Goal: Task Accomplishment & Management: Use online tool/utility

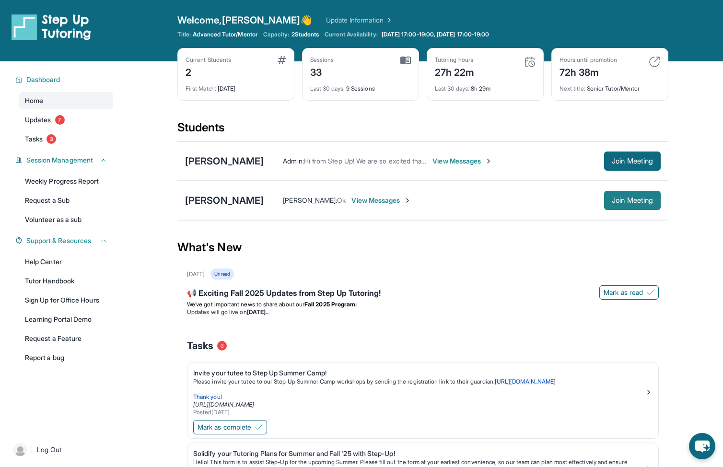
click at [618, 197] on span "Join Meeting" at bounding box center [632, 200] width 41 height 6
click at [618, 156] on button "Join Meeting" at bounding box center [632, 160] width 57 height 19
click at [71, 124] on link "Updates 7" at bounding box center [66, 119] width 94 height 17
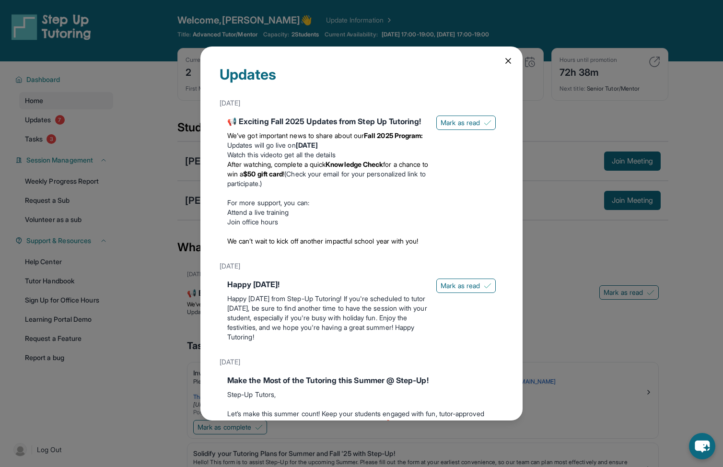
click at [70, 127] on div "Updates August 27th 📢 Exciting Fall 2025 Updates from Step Up Tutoring! We’ve g…" at bounding box center [361, 233] width 723 height 467
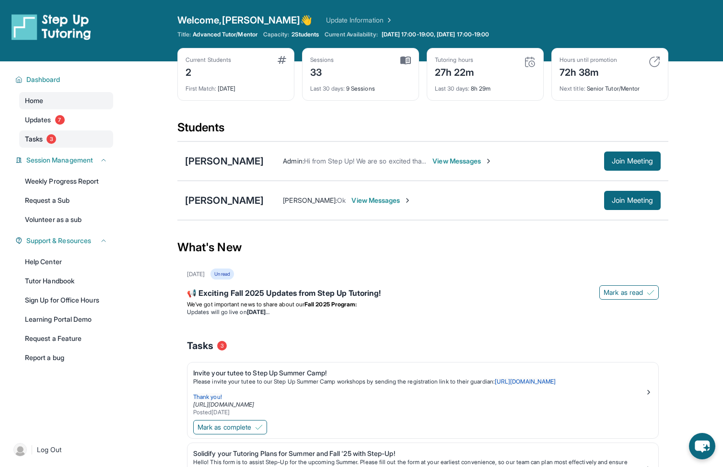
click at [62, 137] on link "Tasks 3" at bounding box center [66, 138] width 94 height 17
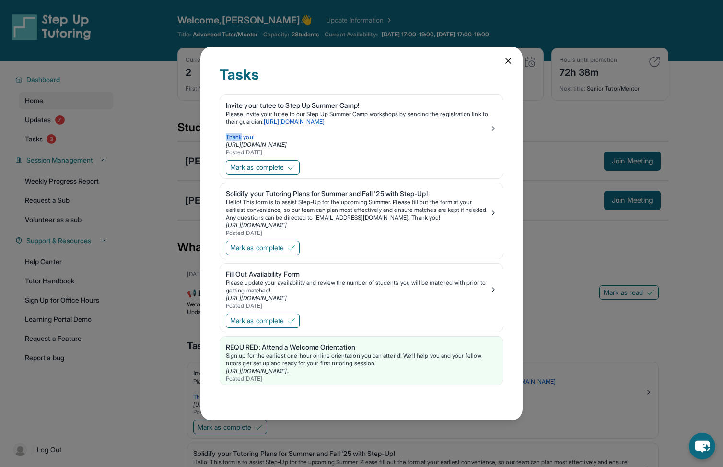
click at [62, 138] on div "Tasks Invite your tutee to Step Up Summer Camp! Please invite your tutee to our…" at bounding box center [361, 233] width 723 height 467
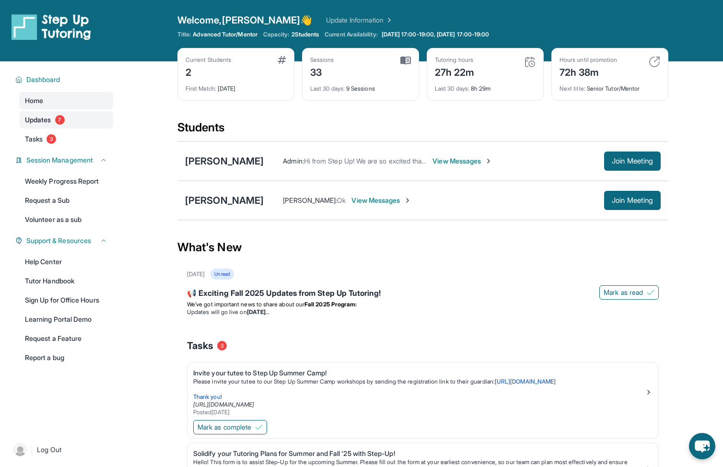
click at [65, 116] on link "Updates 7" at bounding box center [66, 119] width 94 height 17
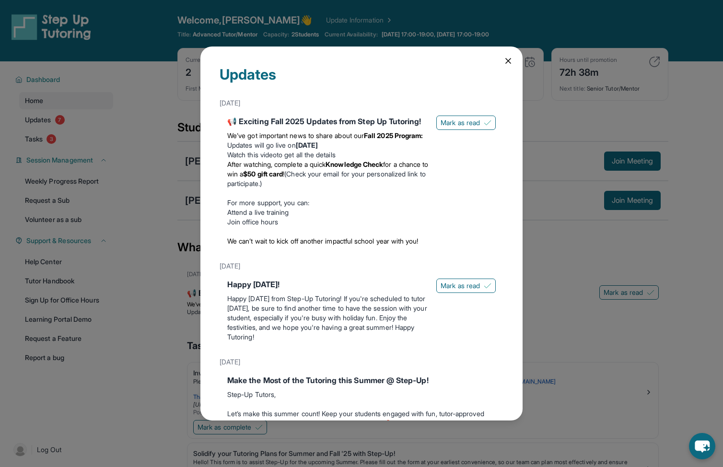
click at [66, 117] on div "Updates August 27th 📢 Exciting Fall 2025 Updates from Step Up Tutoring! We’ve g…" at bounding box center [361, 233] width 723 height 467
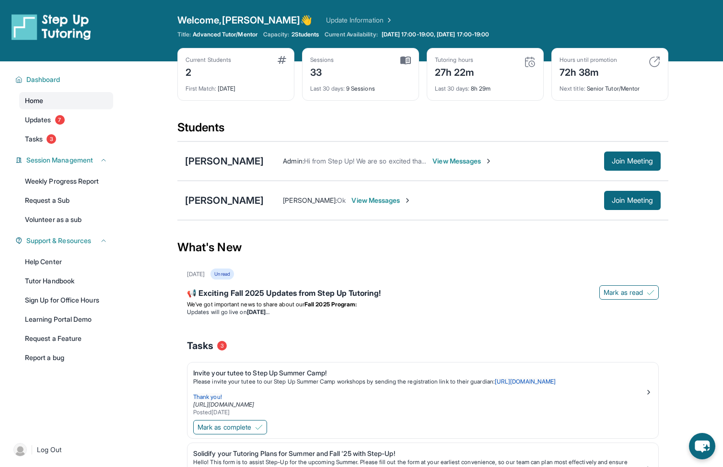
click at [67, 108] on link "Home" at bounding box center [66, 100] width 94 height 17
click at [69, 103] on link "Home" at bounding box center [66, 100] width 94 height 17
click at [615, 164] on span "Join Meeting" at bounding box center [632, 161] width 41 height 6
click at [605, 166] on button "Join Meeting" at bounding box center [632, 160] width 57 height 19
click at [617, 171] on div "Roberto Arias Admin : Hi from Step Up! We are so excited that you are matched w…" at bounding box center [422, 160] width 491 height 39
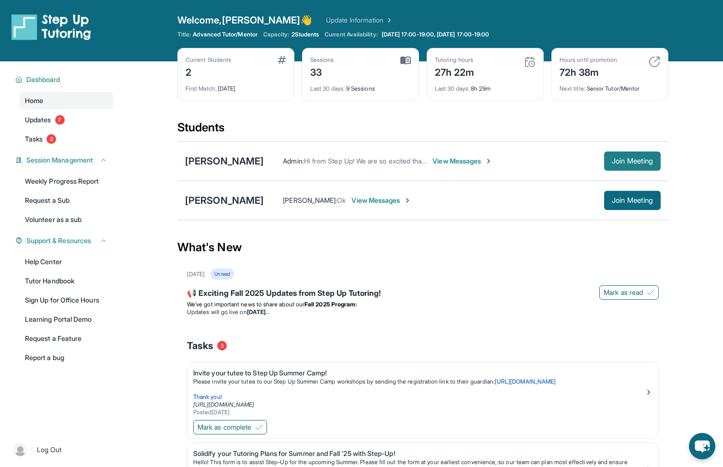
click at [617, 162] on span "Join Meeting" at bounding box center [632, 161] width 41 height 6
click at [626, 161] on span "Join Meeting" at bounding box center [632, 161] width 41 height 6
